Goal: Complete application form: Complete application form

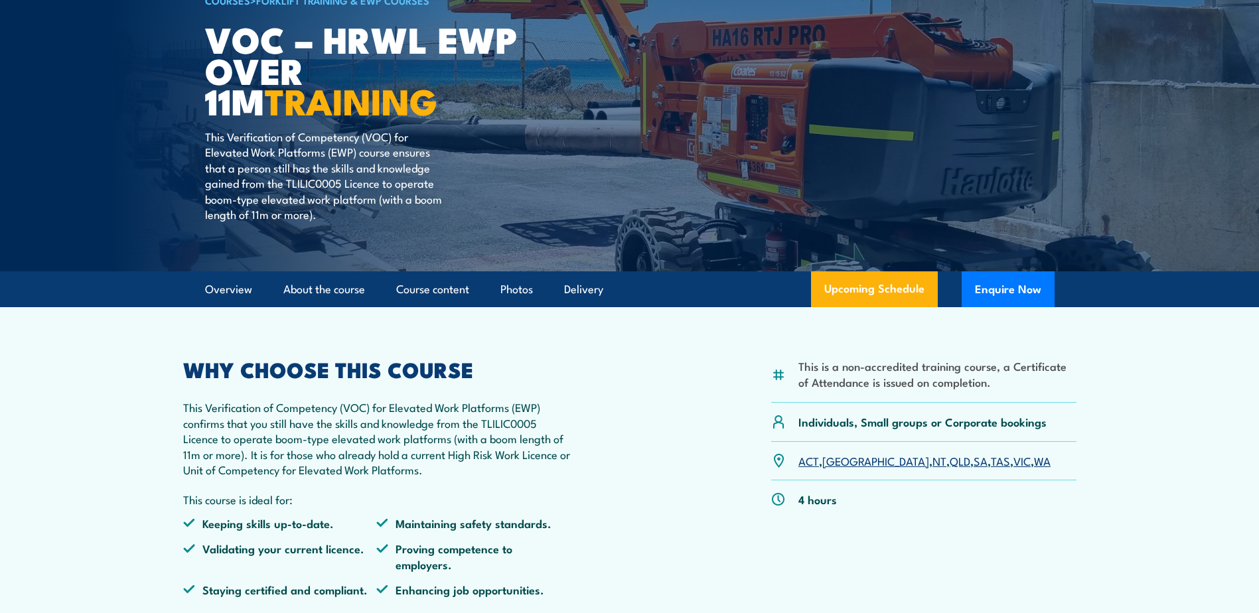
scroll to position [133, 0]
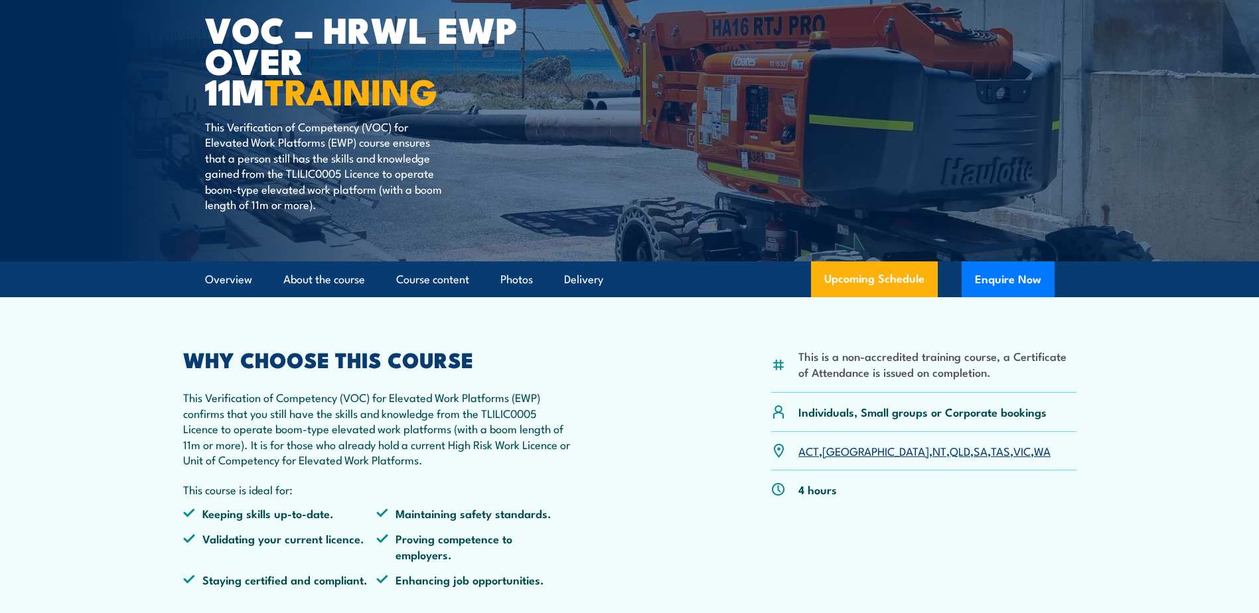
click at [843, 453] on link "[GEOGRAPHIC_DATA]" at bounding box center [875, 451] width 107 height 16
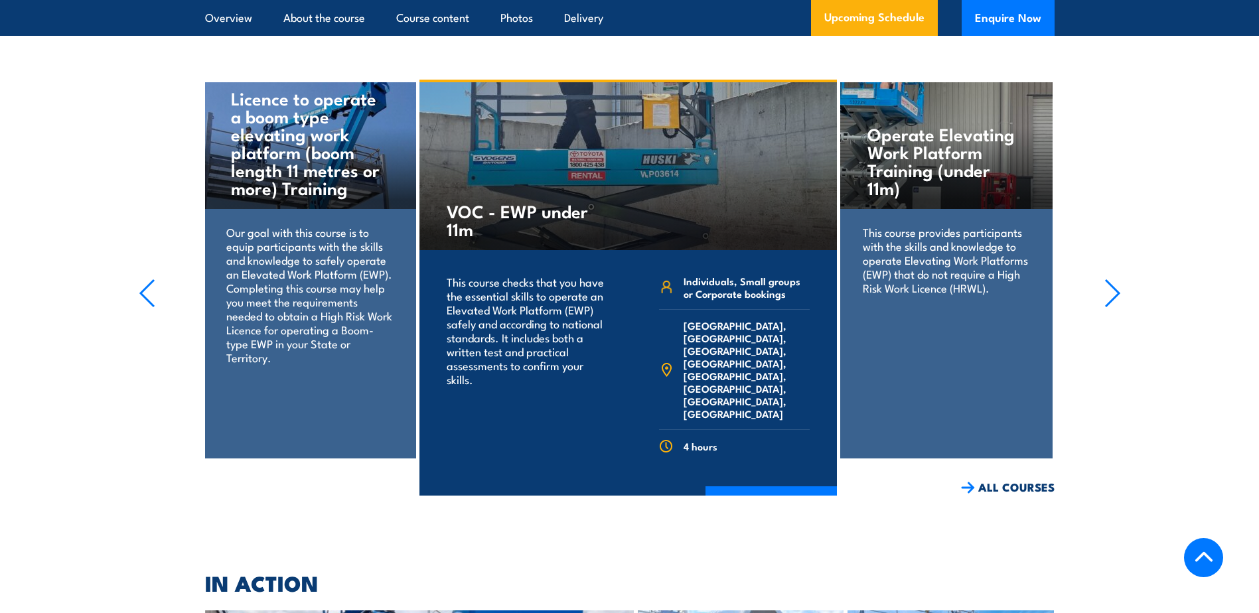
scroll to position [2273, 0]
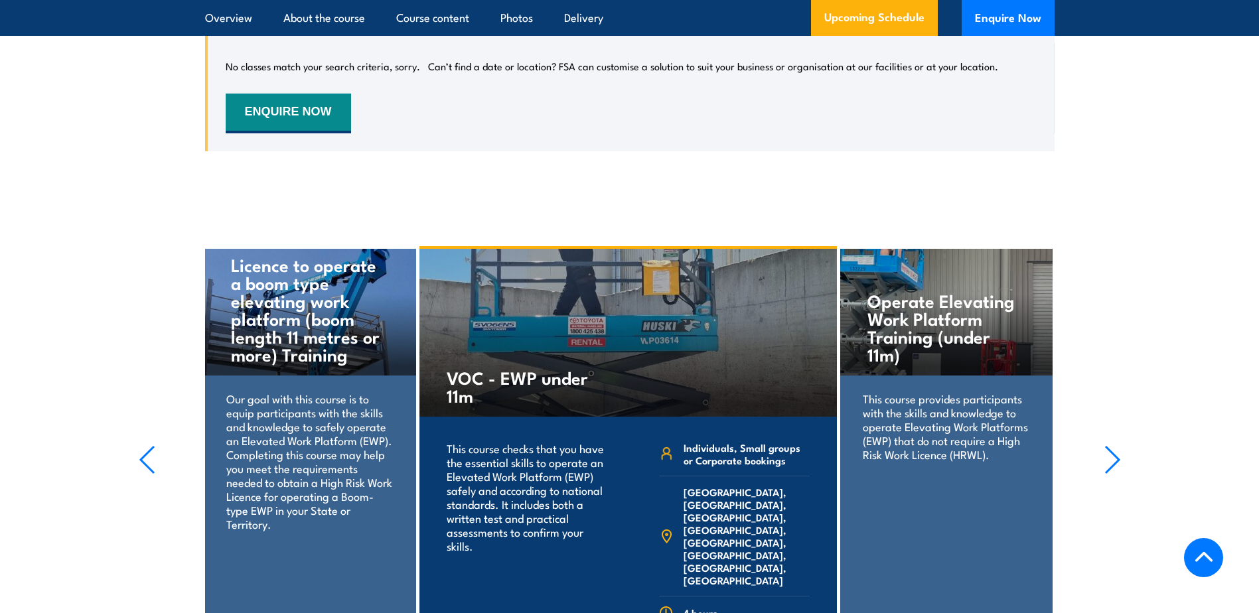
click at [36, 300] on section "Operate Elevating Work Platform Training (under 11m) This course provides parti…" at bounding box center [629, 454] width 1259 height 416
click at [300, 98] on button "ENQUIRE NOW" at bounding box center [288, 114] width 125 height 40
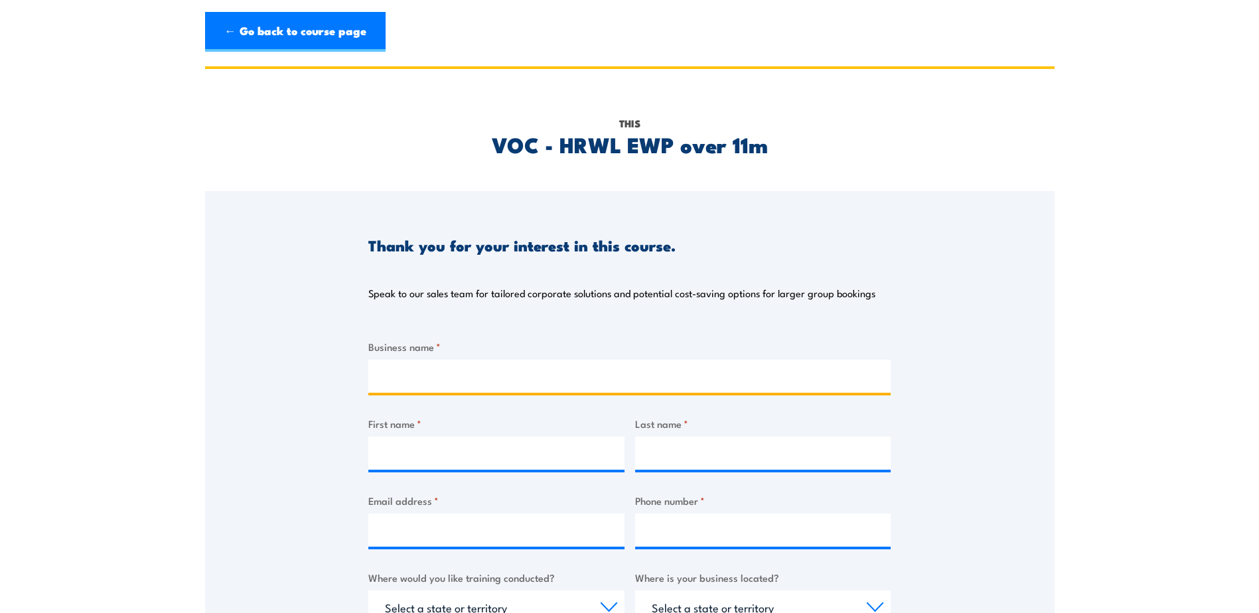
click at [437, 377] on input "Business name *" at bounding box center [629, 376] width 522 height 33
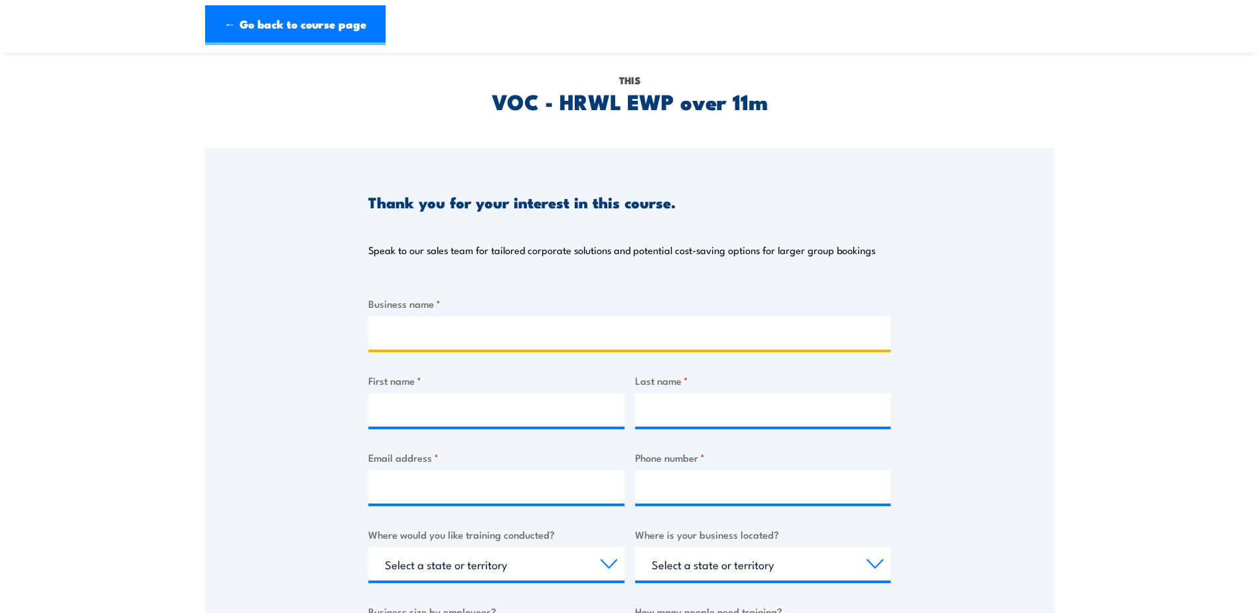
scroll to position [66, 0]
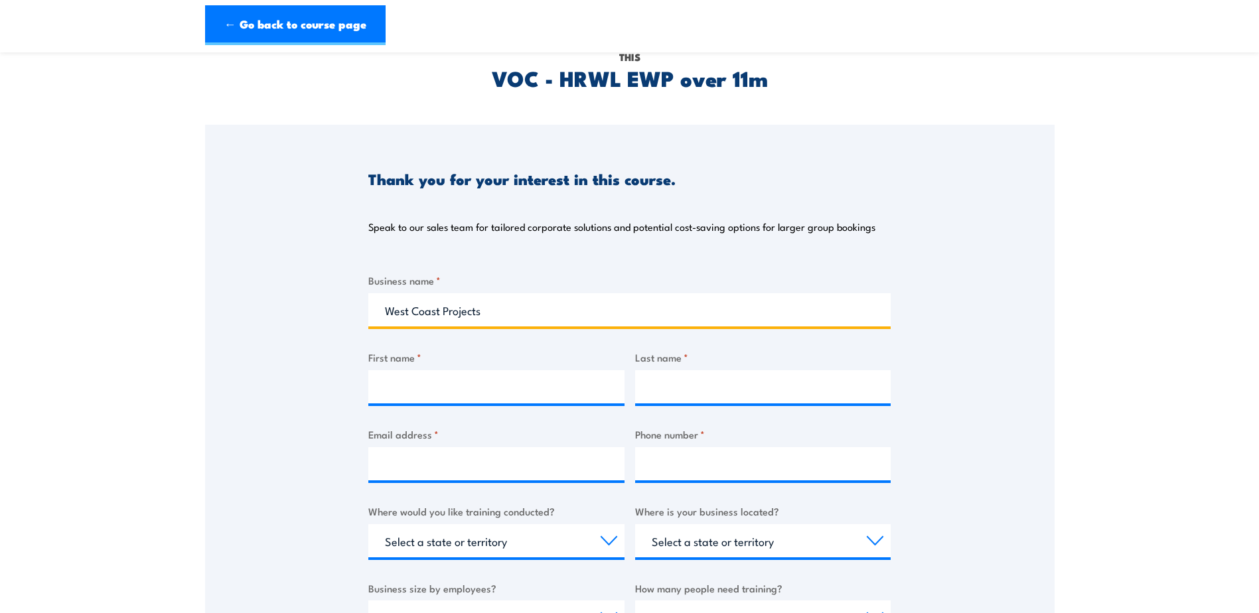
type input "West Coast Projects Pty Ltd"
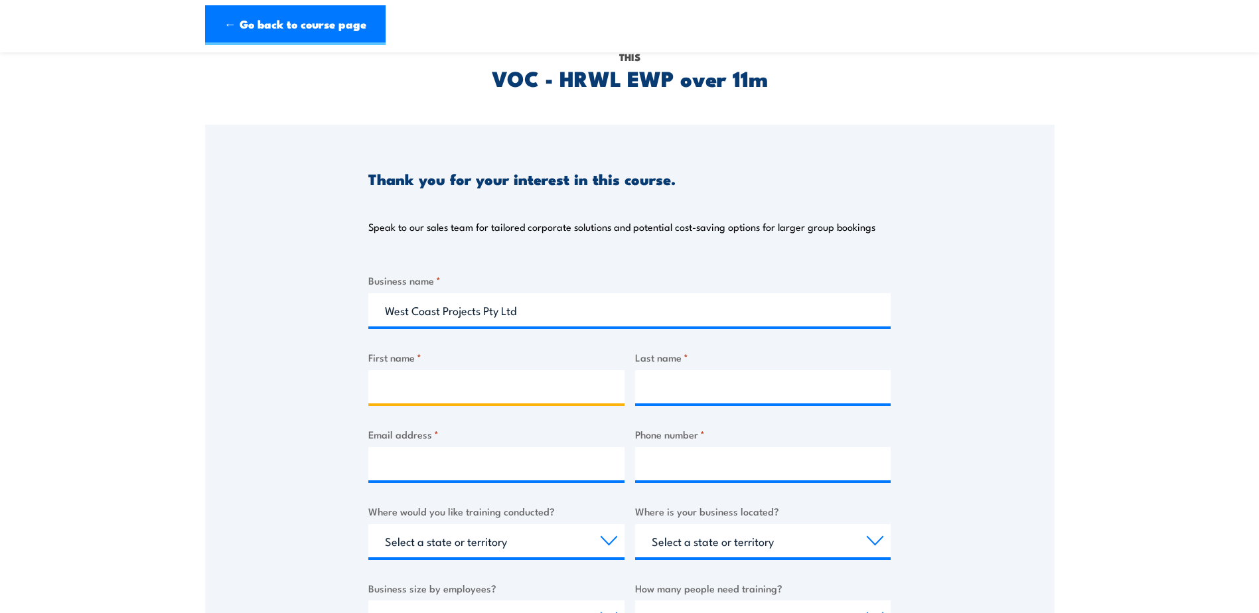
type input "Bec"
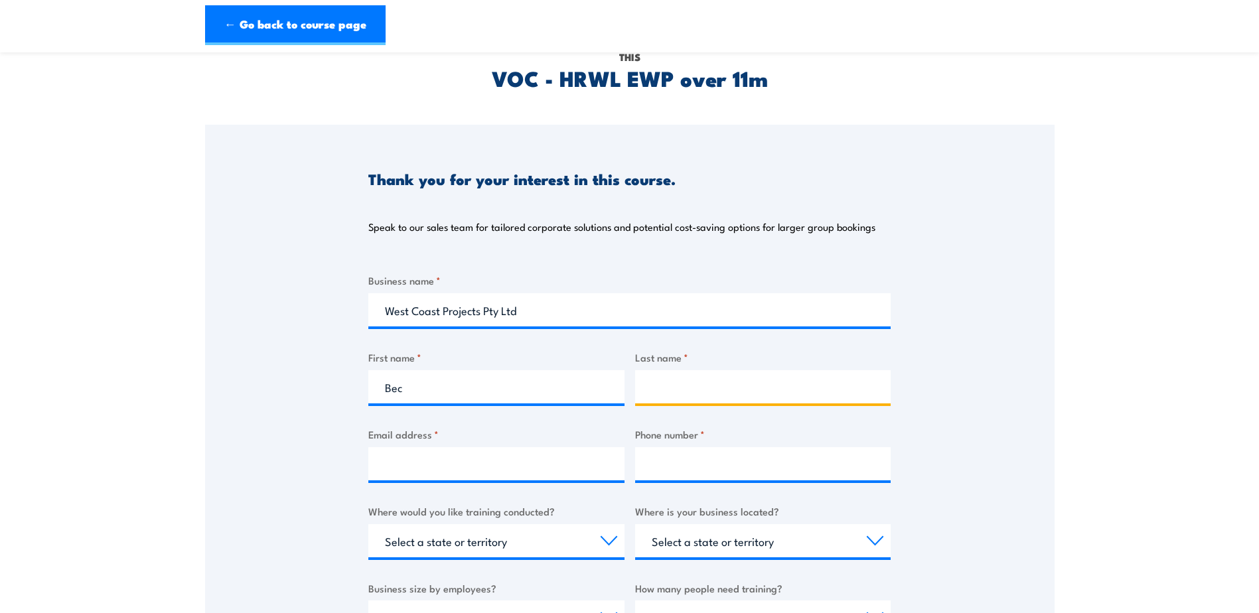
type input "[PERSON_NAME]"
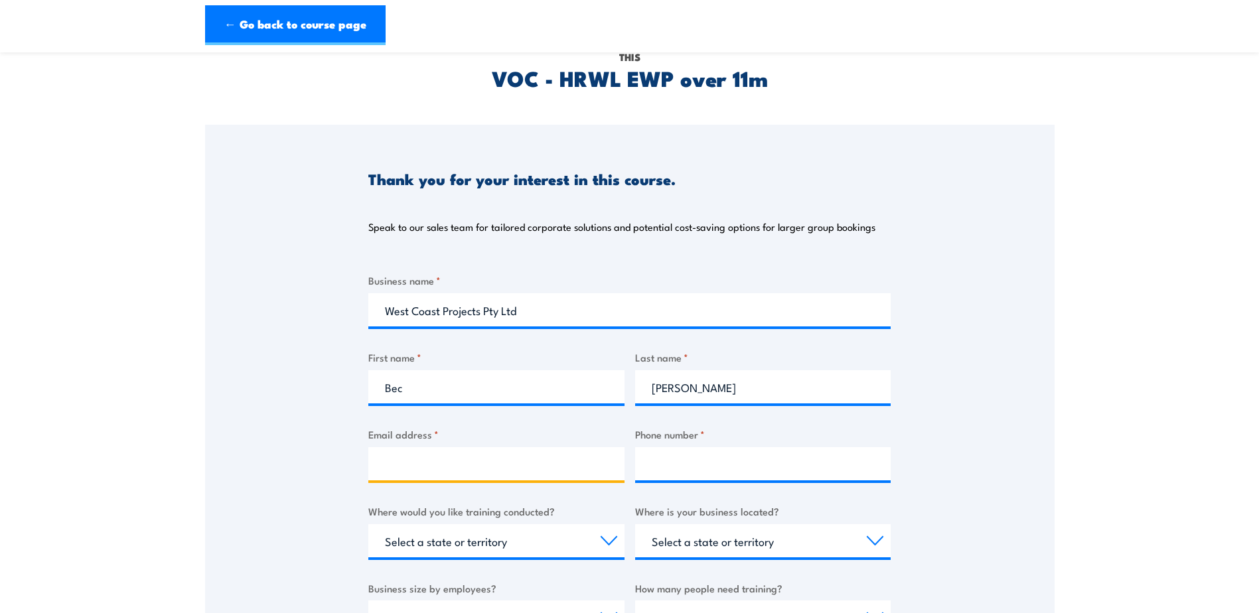
type input "[EMAIL_ADDRESS][DOMAIN_NAME]"
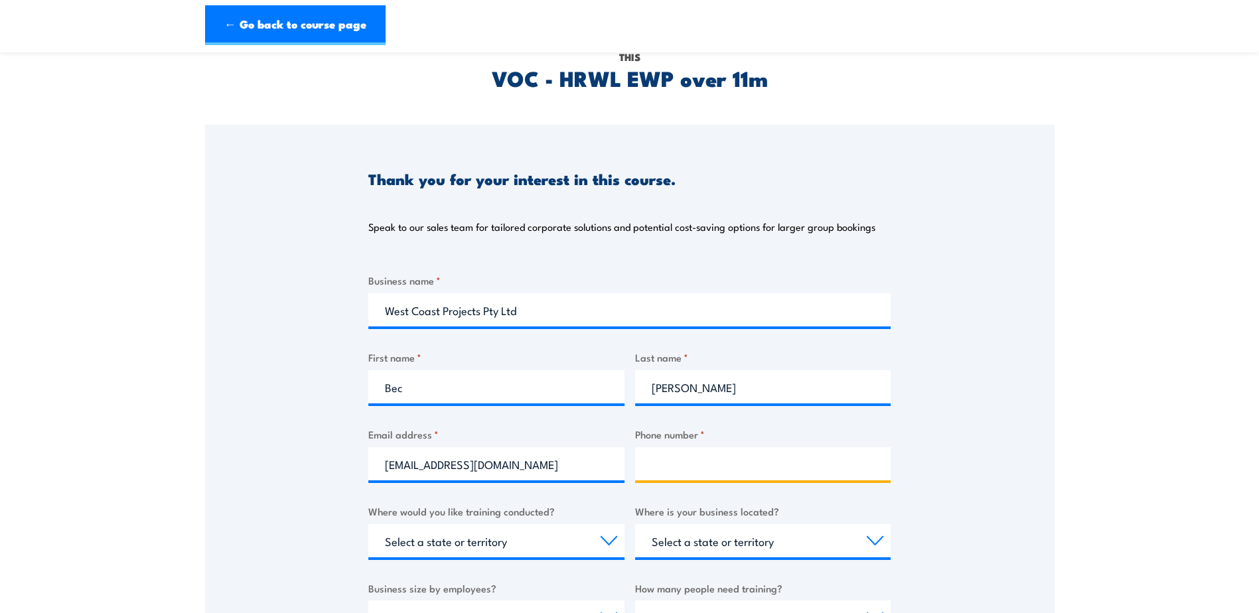
type input "0415910668"
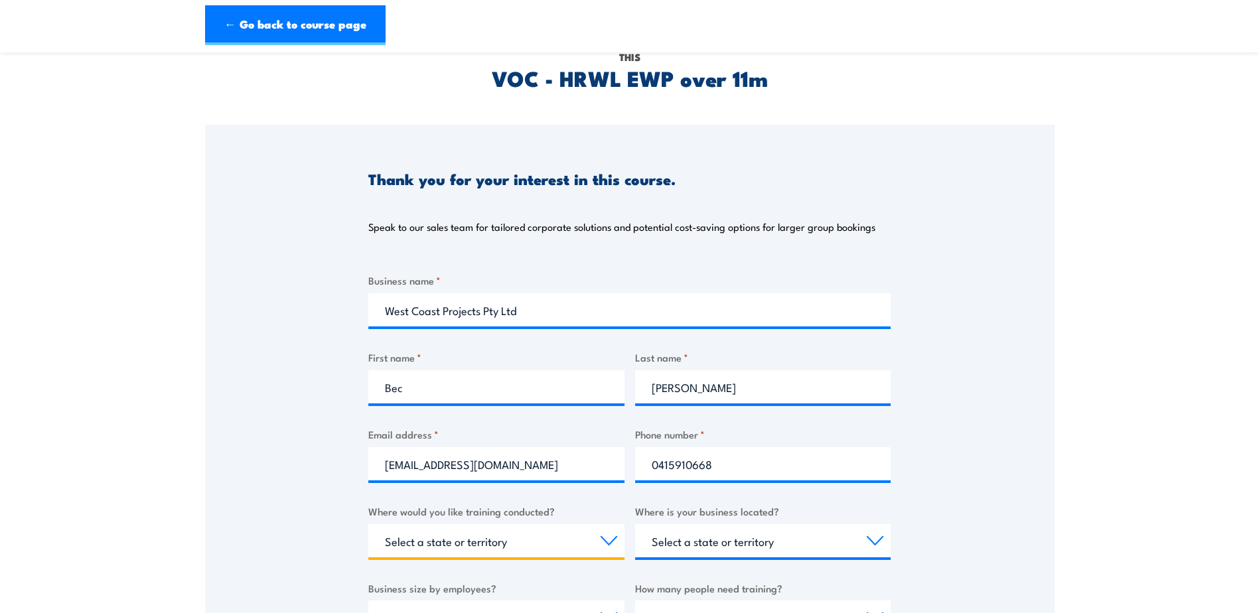
select select "WA"
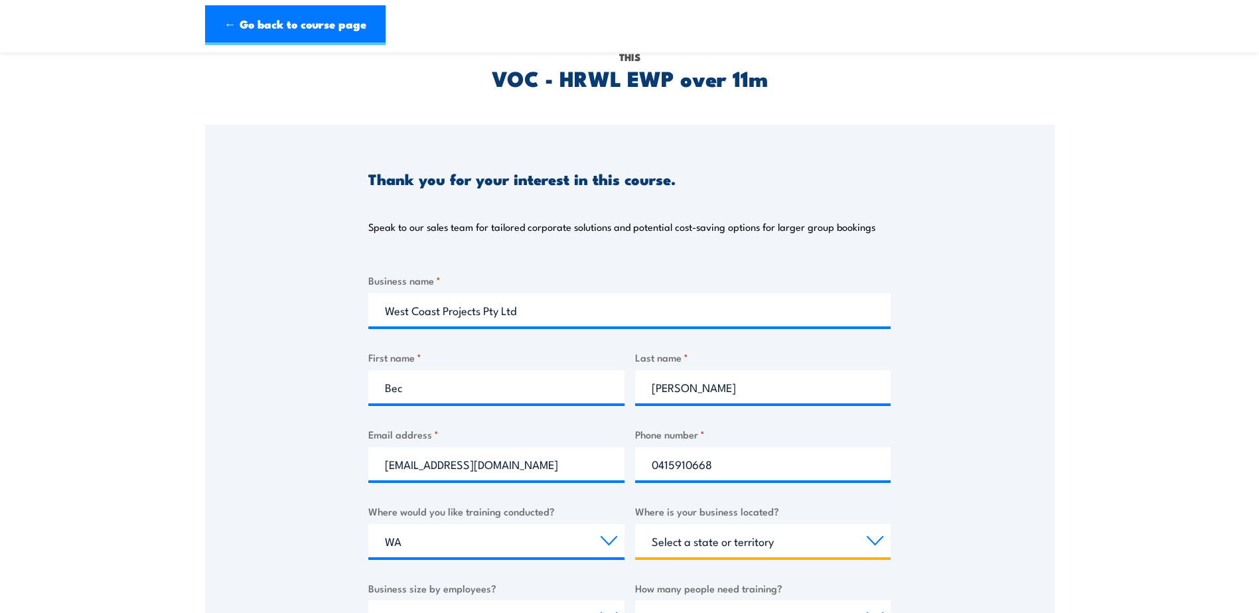
select select "WA"
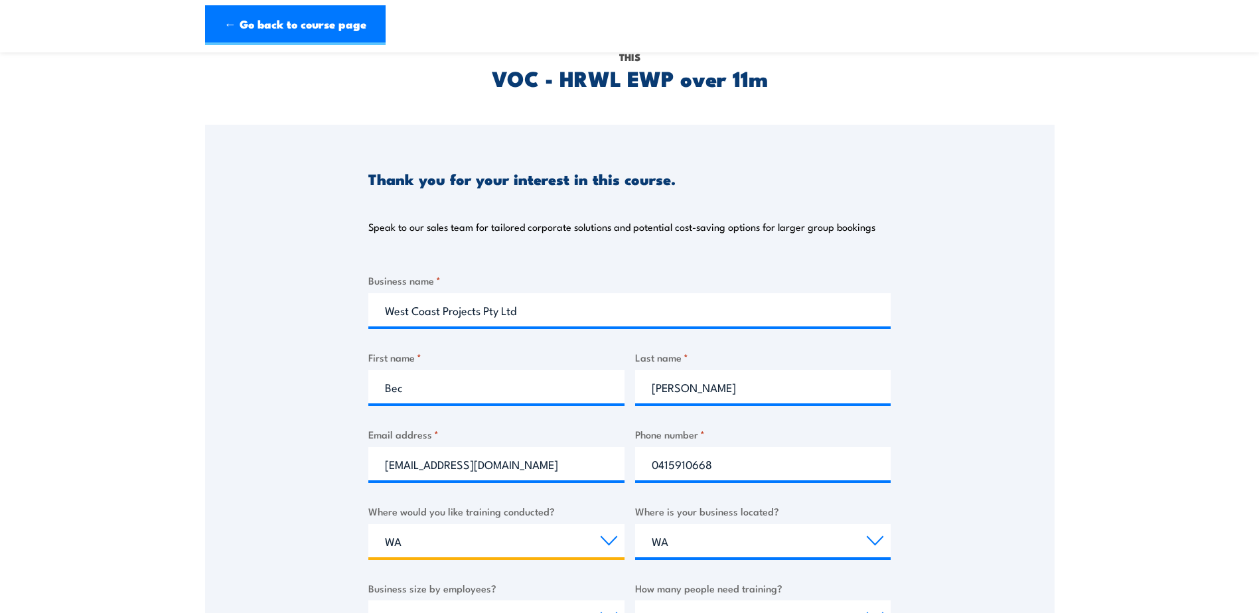
drag, startPoint x: 445, startPoint y: 549, endPoint x: 217, endPoint y: 527, distance: 229.2
click at [217, 527] on div "Thank you for your interest in this course. Speak to our sales team for tailore…" at bounding box center [629, 456] width 849 height 663
select select "[GEOGRAPHIC_DATA]"
click at [368, 524] on select "Select a state or territory Nationally - multiple locations [GEOGRAPHIC_DATA] […" at bounding box center [496, 540] width 256 height 33
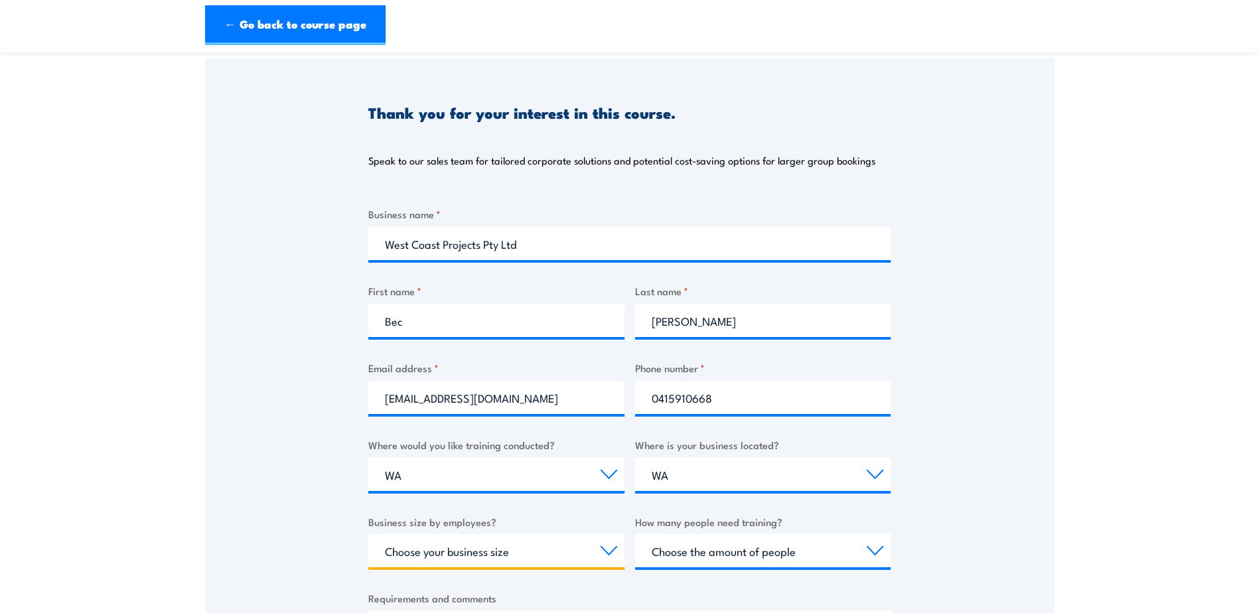
click at [596, 556] on select "Choose your business size 1 to 19 20 to 199 200+" at bounding box center [496, 550] width 256 height 33
select select "20 to 199"
click at [368, 534] on select "Choose your business size 1 to 19 20 to 199 200+" at bounding box center [496, 550] width 256 height 33
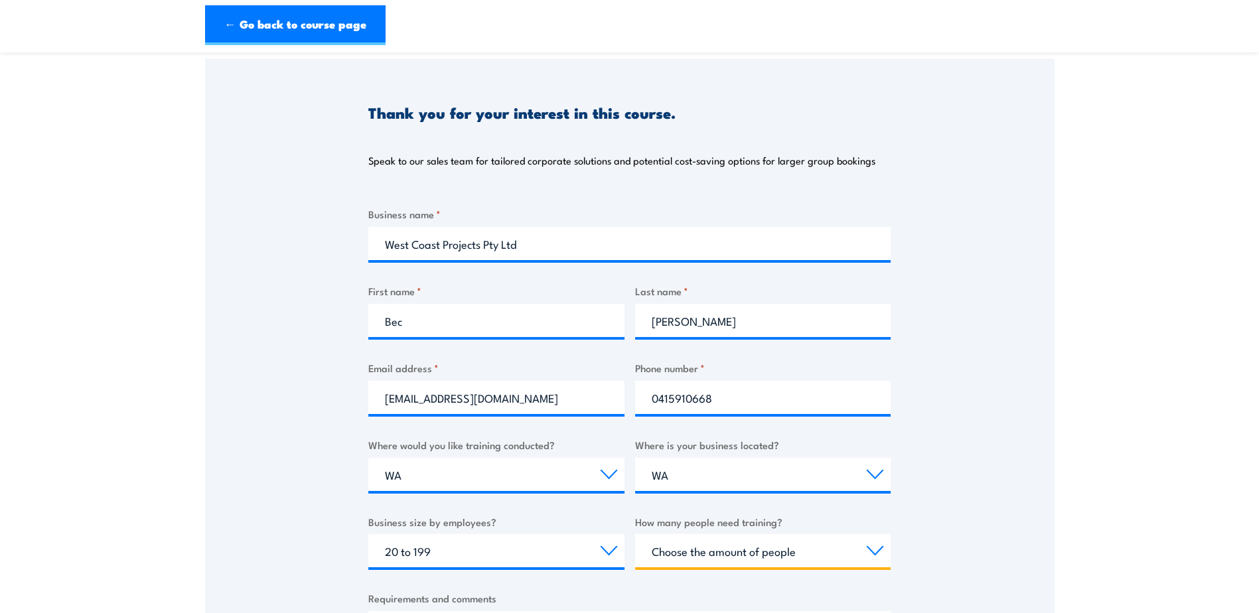
click at [821, 552] on select "Choose the amount of people 1 to 4 5 to 19 20+" at bounding box center [763, 550] width 256 height 33
select select "1 to 4"
click at [635, 534] on select "Choose the amount of people 1 to 4 5 to 19 20+" at bounding box center [763, 550] width 256 height 33
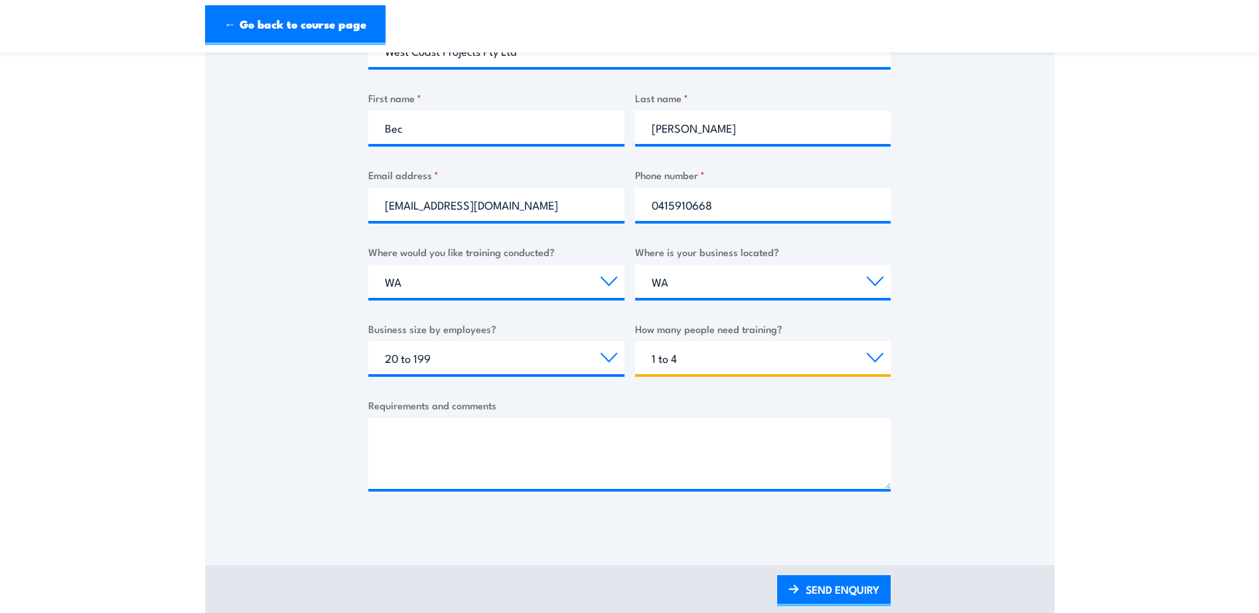
scroll to position [332, 0]
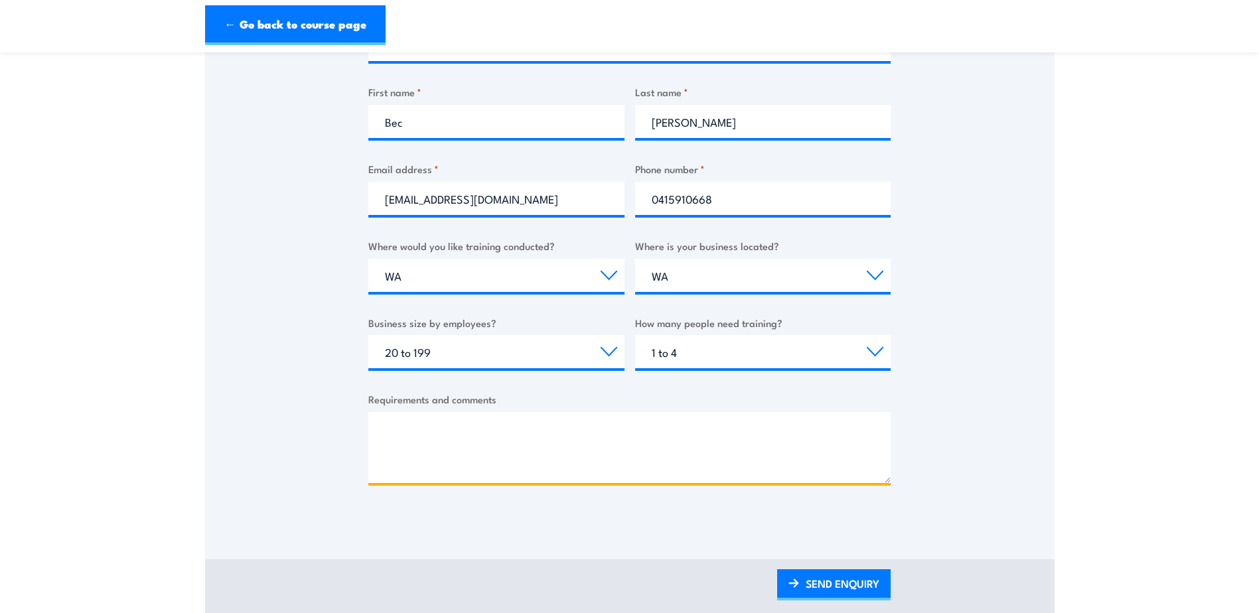
click at [571, 464] on textarea "Requirements and comments" at bounding box center [629, 447] width 522 height 71
click at [688, 433] on textarea "Looking for a training provider close to [GEOGRAPHIC_DATA]" at bounding box center [629, 447] width 522 height 71
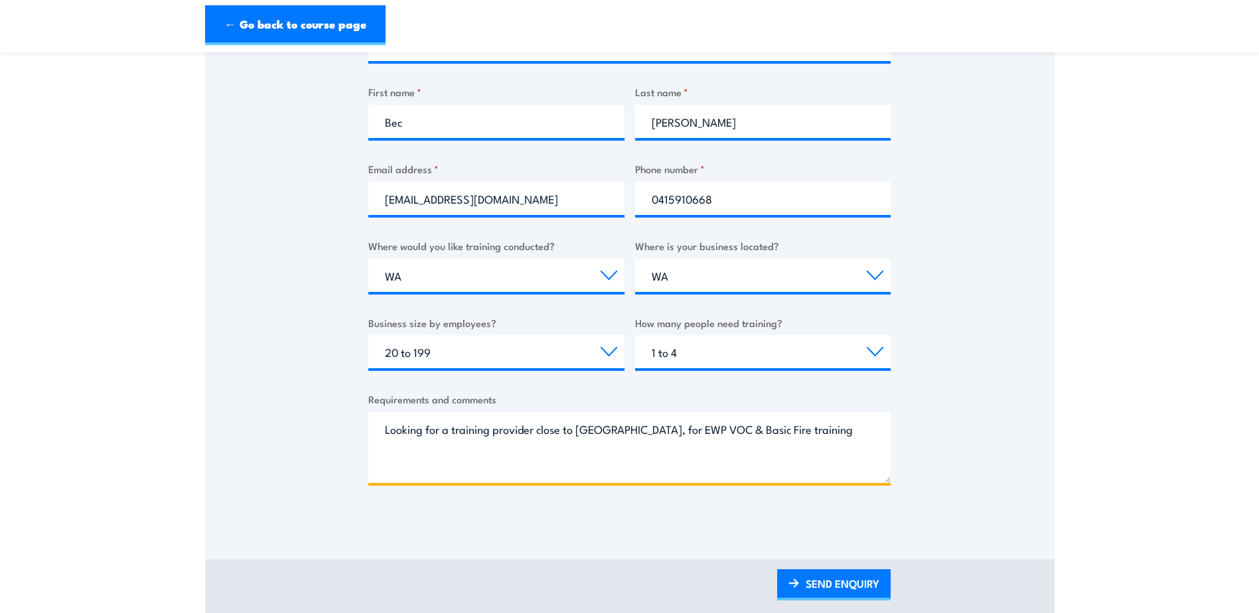
drag, startPoint x: 859, startPoint y: 436, endPoint x: 758, endPoint y: 433, distance: 101.6
click at [758, 433] on textarea "Looking for a training provider close to [GEOGRAPHIC_DATA], for EWP VOC & Basic…" at bounding box center [629, 447] width 522 height 71
paste textarea "CPPFES2005 Demonstrate first attack firefighting equipment"
type textarea "Looking for a training provider close to [GEOGRAPHIC_DATA], for EWP VOC & CPPFE…"
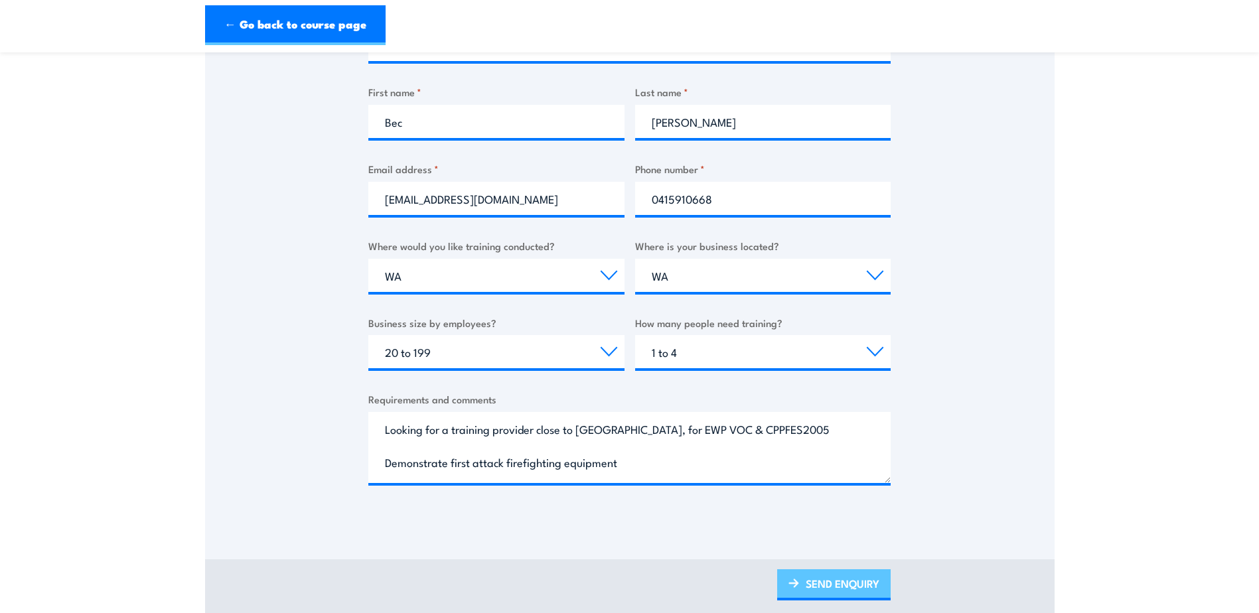
click at [853, 583] on link "SEND ENQUIRY" at bounding box center [833, 584] width 113 height 31
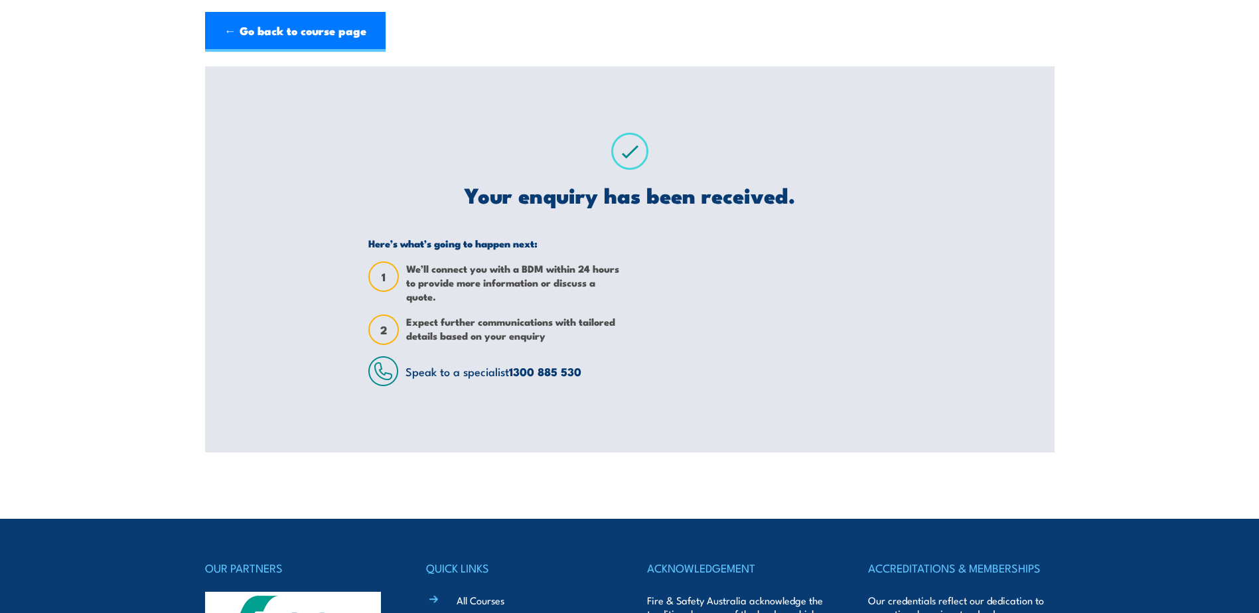
scroll to position [0, 0]
